Goal: Task Accomplishment & Management: Use online tool/utility

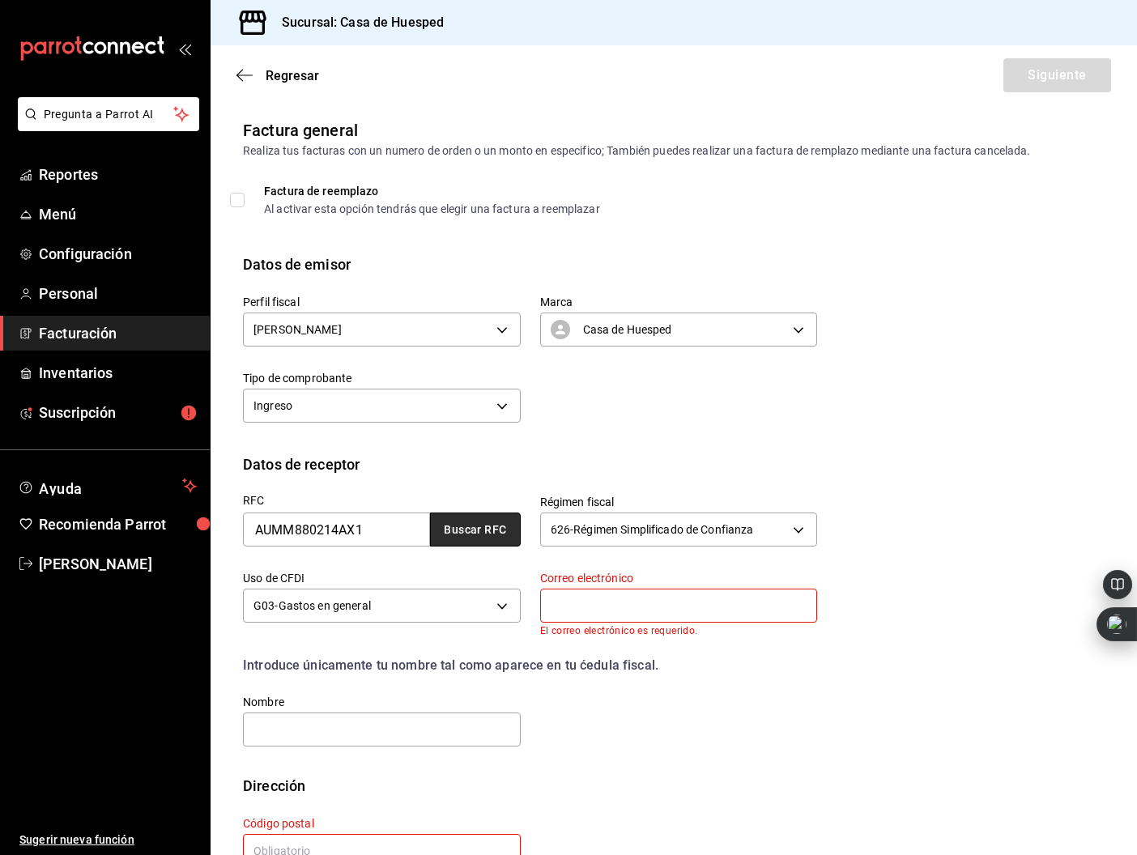
click at [474, 534] on button "Buscar RFC" at bounding box center [475, 529] width 91 height 34
click at [576, 610] on input "text" at bounding box center [679, 606] width 278 height 34
paste input "[PERSON_NAME][EMAIL_ADDRESS][PERSON_NAME][DOMAIN_NAME]"
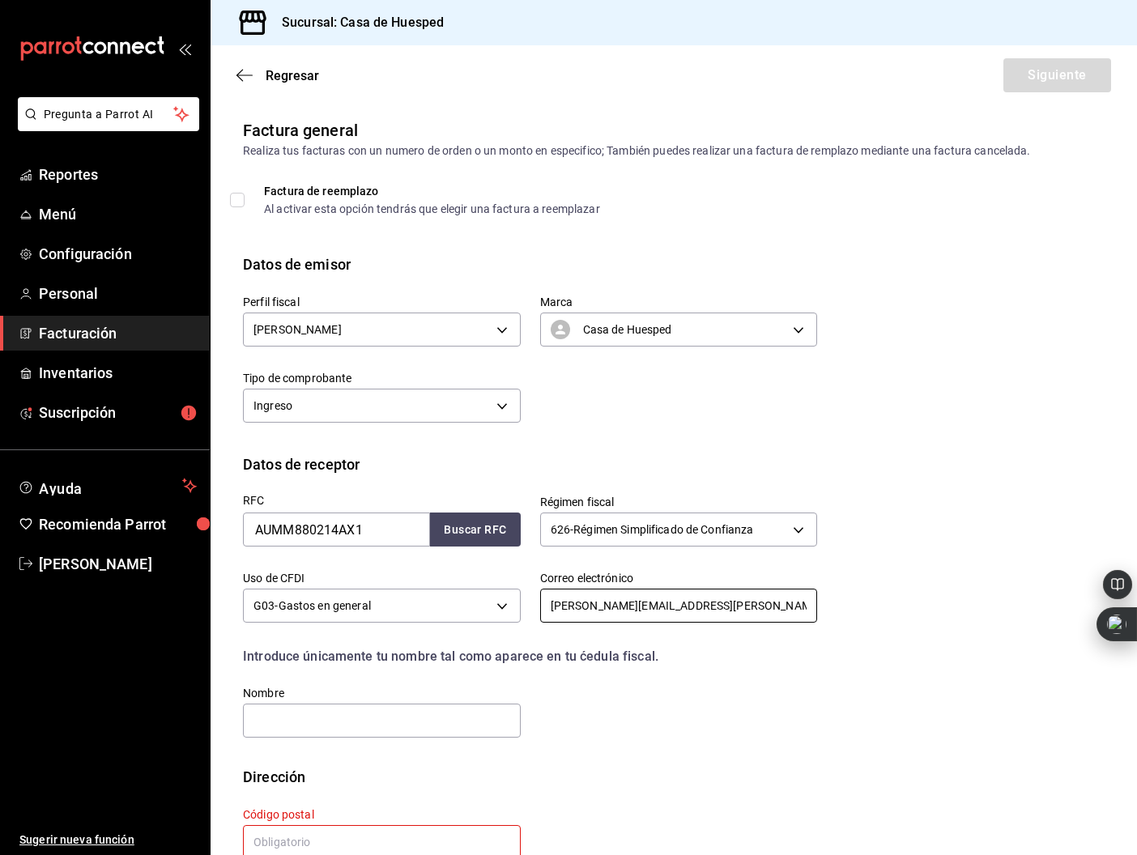
type input "[PERSON_NAME][EMAIL_ADDRESS][PERSON_NAME][DOMAIN_NAME]"
click at [356, 712] on input "text" at bounding box center [382, 721] width 278 height 34
paste input "[PERSON_NAME]"
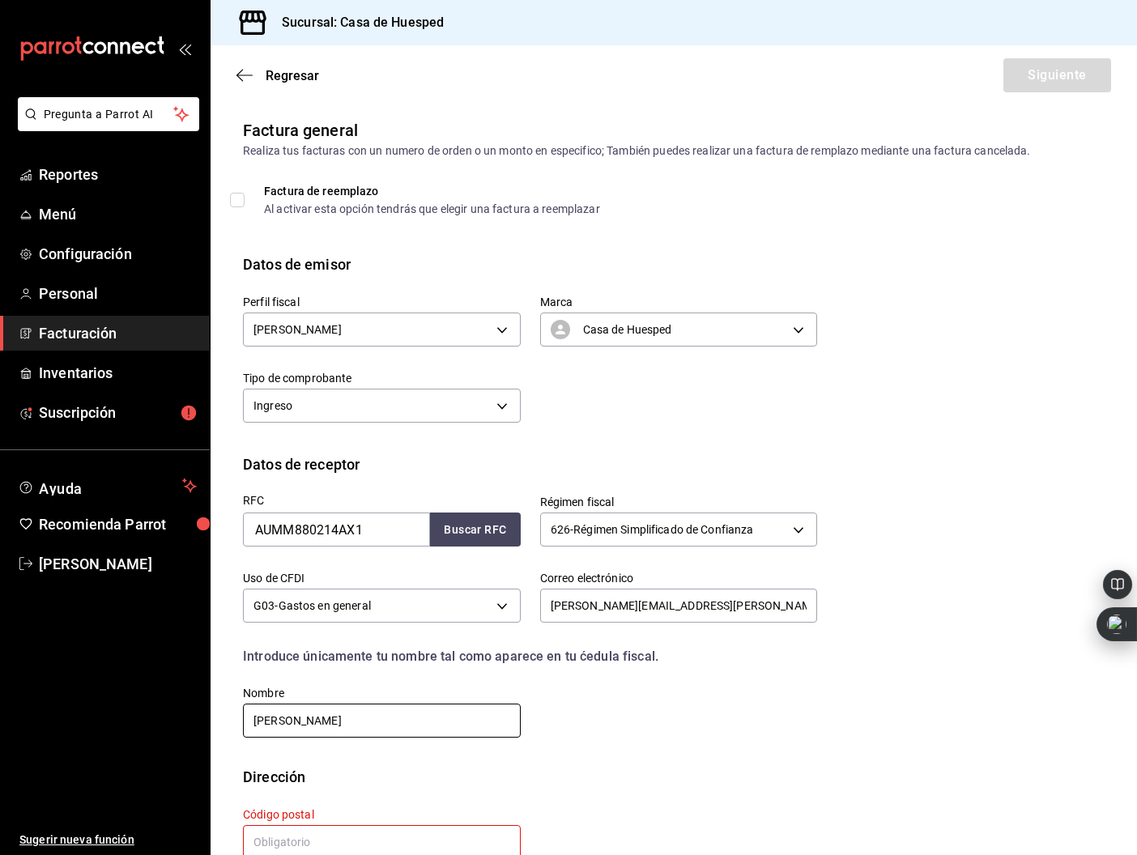
scroll to position [44, 0]
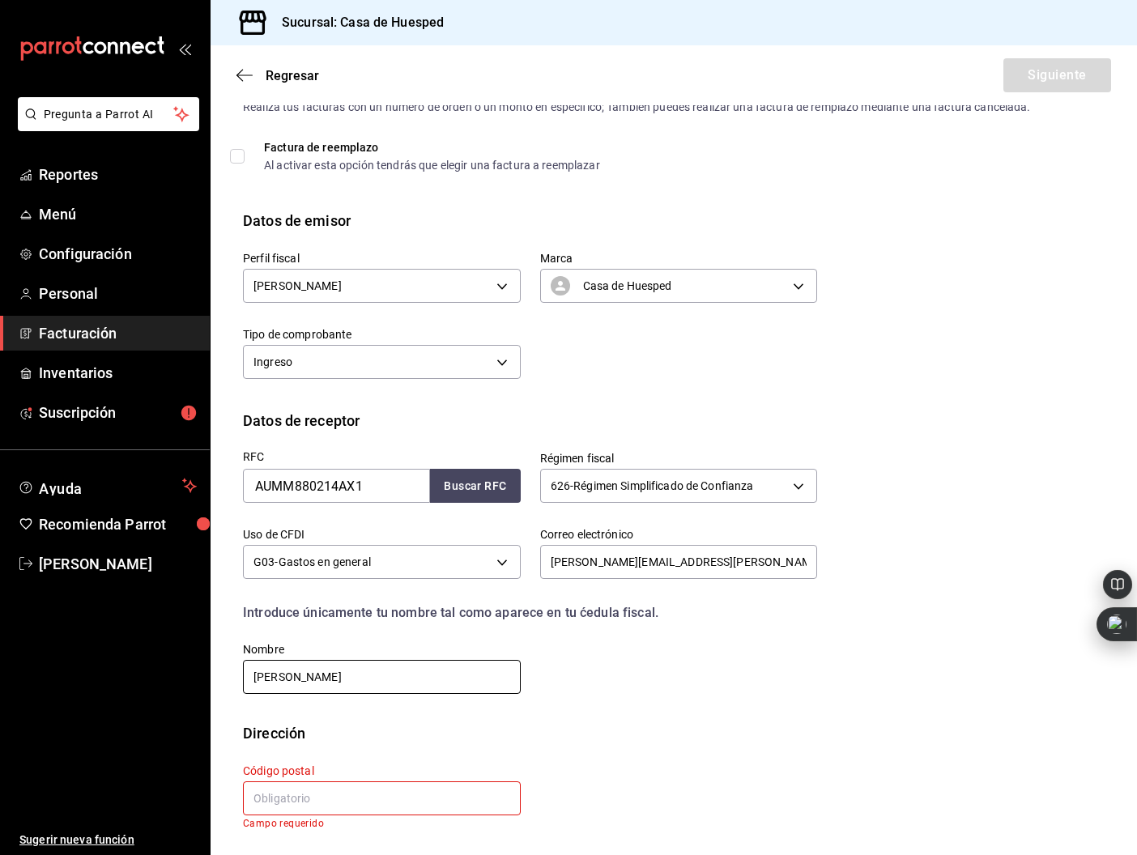
type input "[PERSON_NAME]"
click at [355, 794] on input "text" at bounding box center [382, 798] width 278 height 34
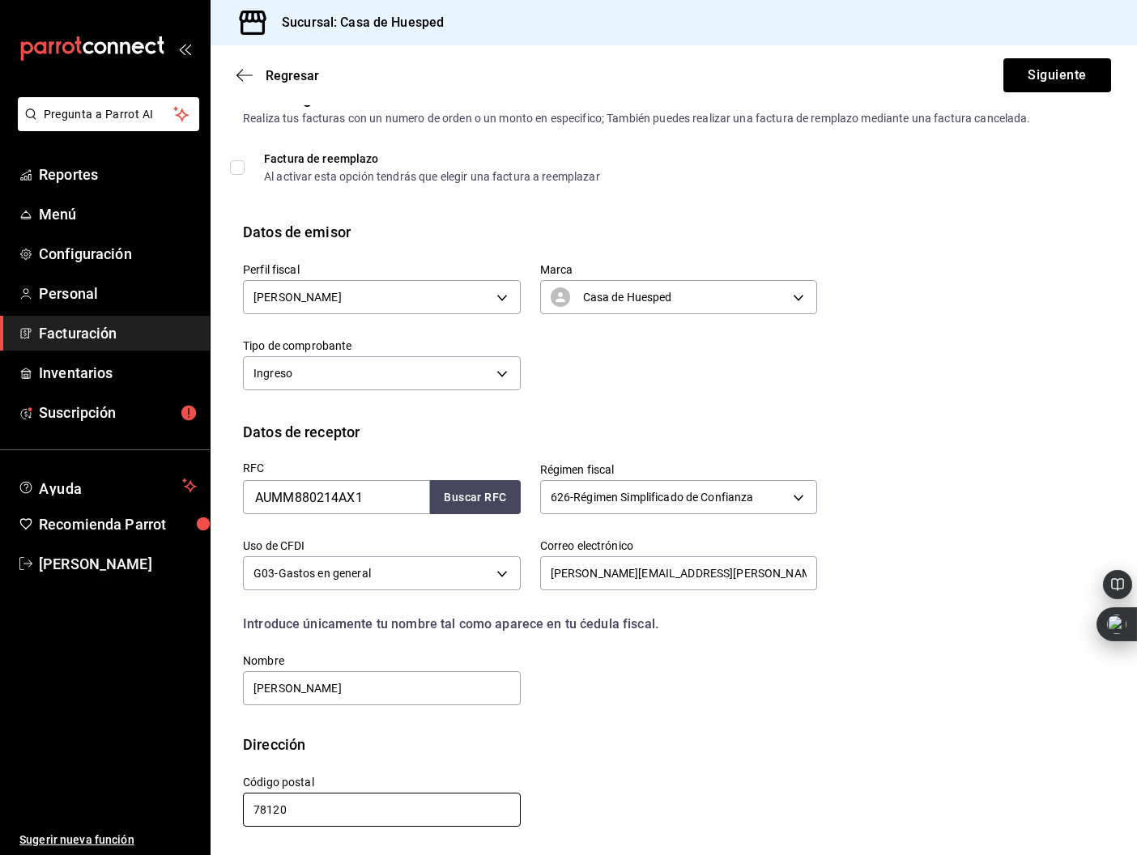
scroll to position [32, 0]
type input "78120"
click at [1057, 80] on button "Siguiente" at bounding box center [1057, 75] width 108 height 34
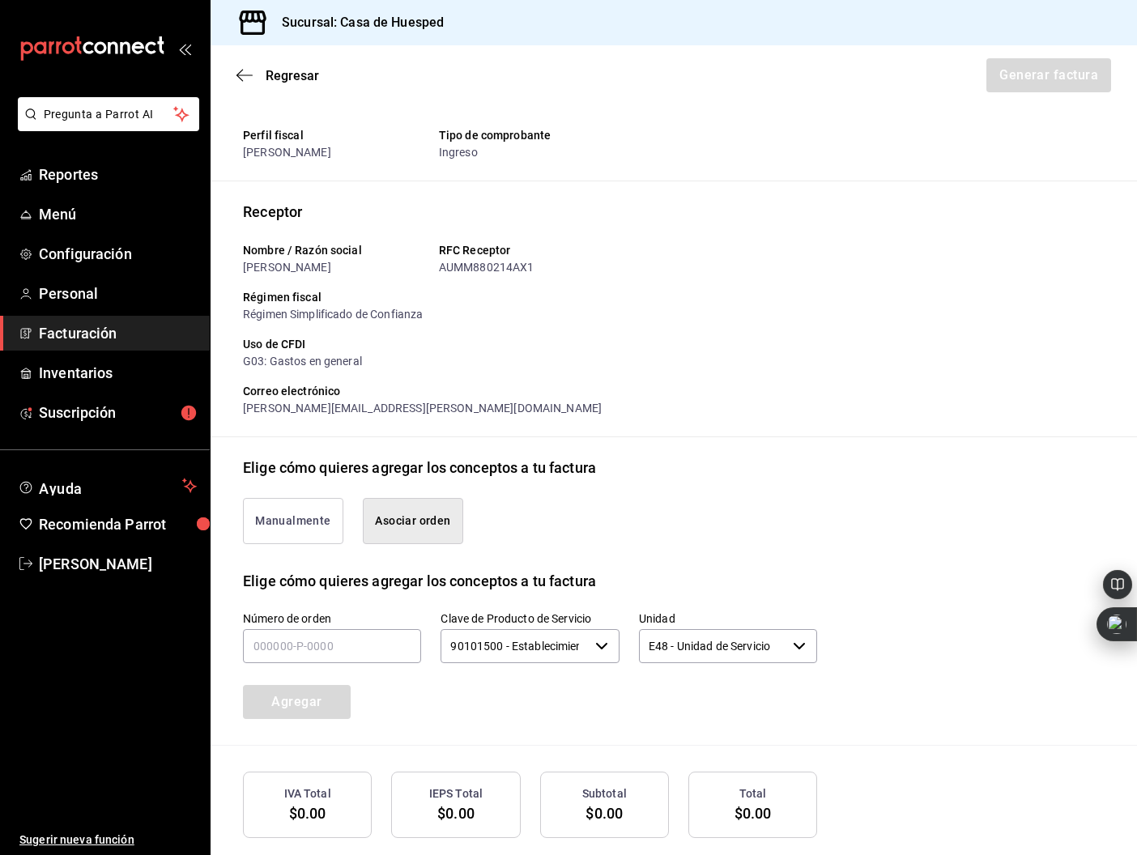
click at [417, 521] on button "Asociar orden" at bounding box center [413, 521] width 100 height 46
click at [296, 663] on input "text" at bounding box center [332, 646] width 178 height 34
type input "160925-p-0030"
click at [328, 712] on button "Agregar" at bounding box center [297, 702] width 108 height 34
click at [1058, 78] on button "Generar factura" at bounding box center [1047, 75] width 126 height 34
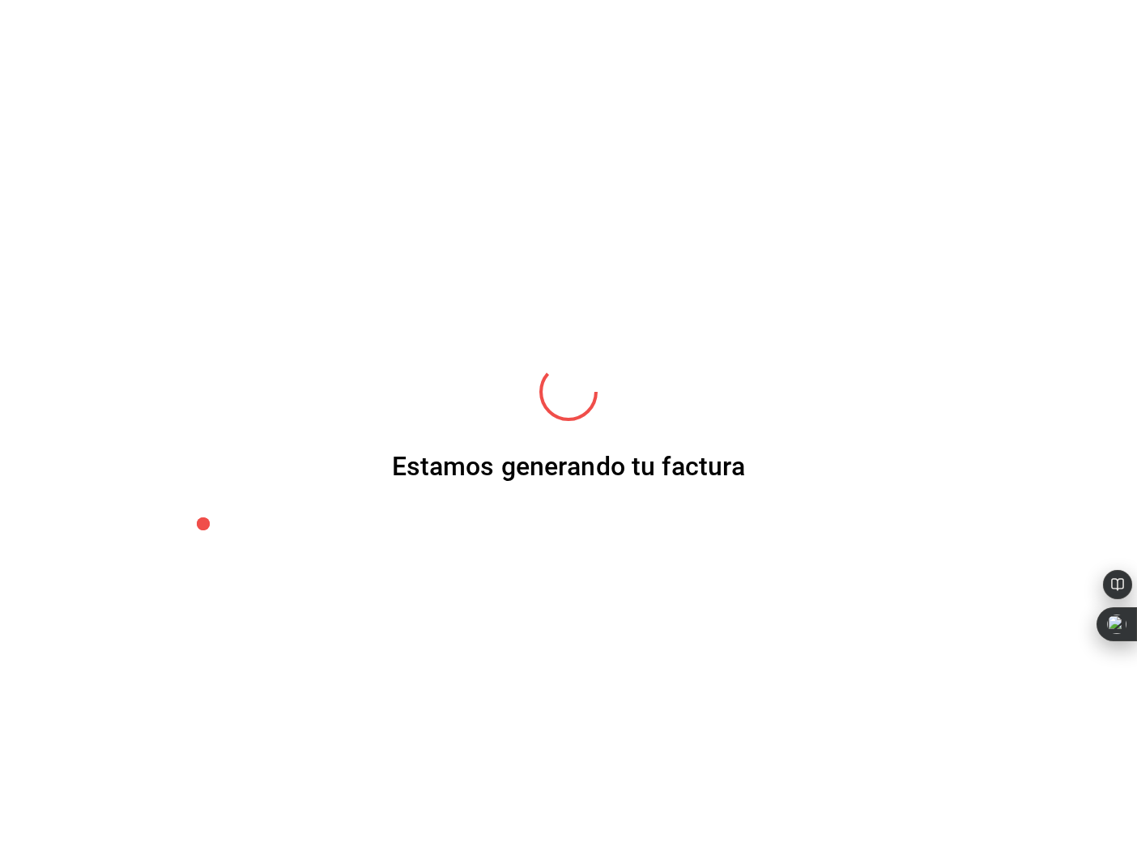
scroll to position [30, 0]
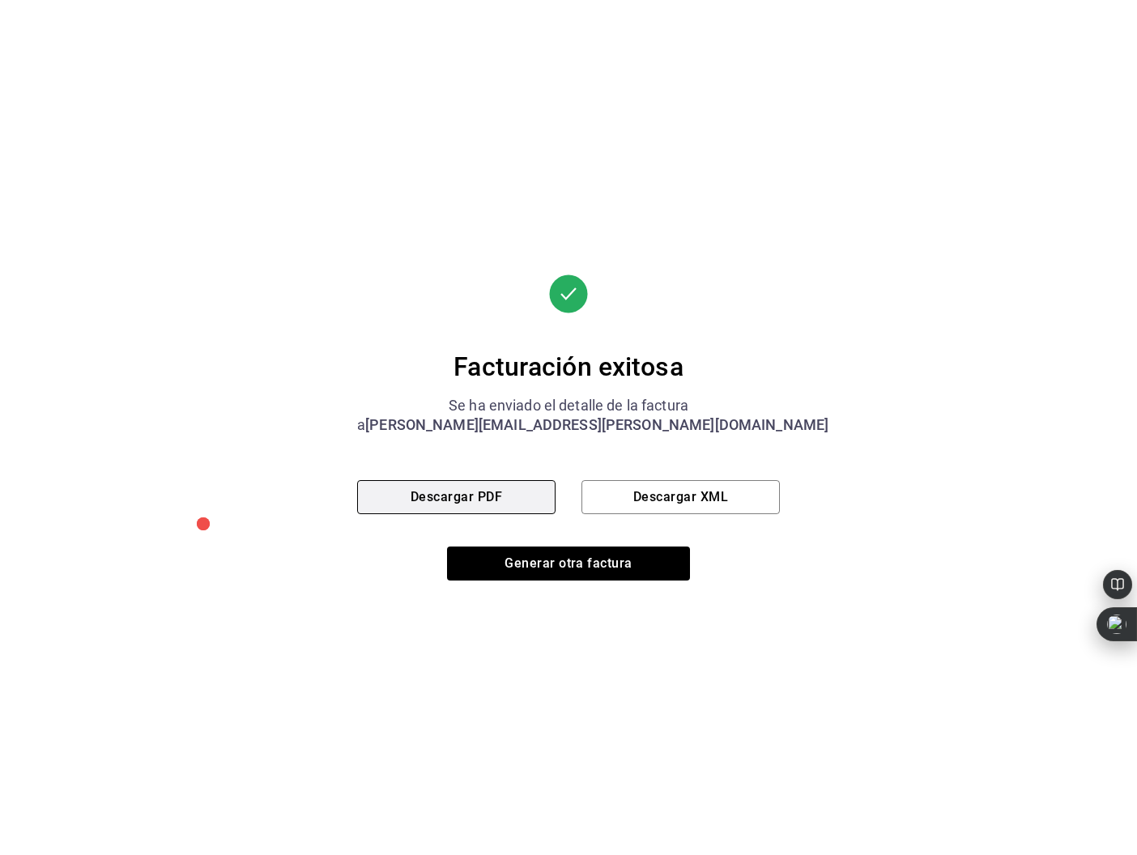
click at [474, 498] on button "Descargar PDF" at bounding box center [456, 497] width 198 height 34
